Goal: Task Accomplishment & Management: Complete application form

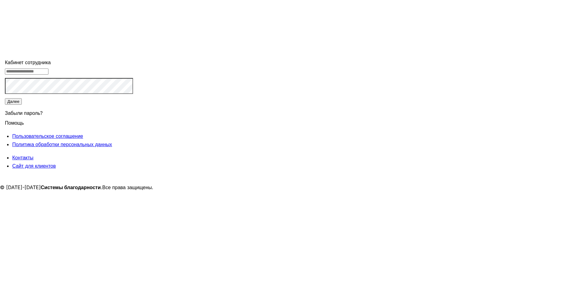
type input "**********"
click at [48, 75] on input "**********" at bounding box center [27, 71] width 44 height 6
click at [22, 105] on button "Далее" at bounding box center [13, 101] width 17 height 6
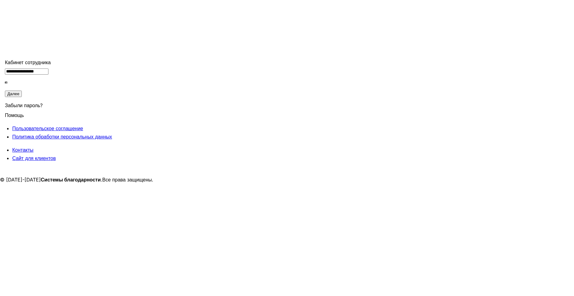
type input "******"
